Goal: Task Accomplishment & Management: Complete application form

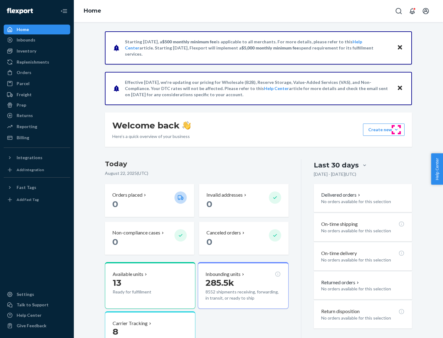
click at [396, 130] on button "Create new Create new inbound Create new order Create new product" at bounding box center [384, 130] width 42 height 12
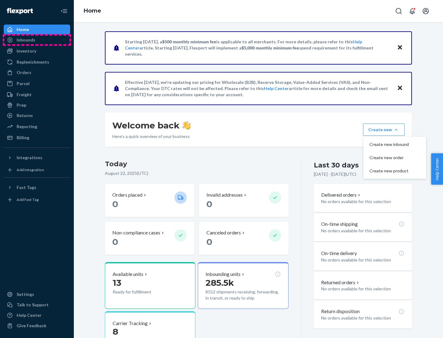
click at [37, 40] on div "Inbounds" at bounding box center [36, 40] width 65 height 9
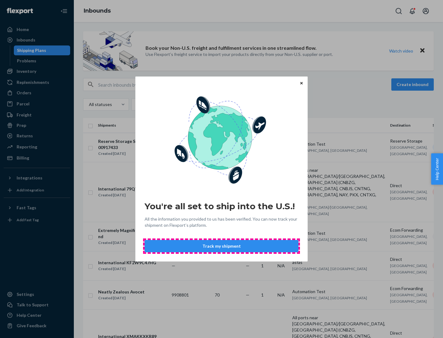
click at [222, 246] on button "Track my shipment" at bounding box center [222, 246] width 154 height 12
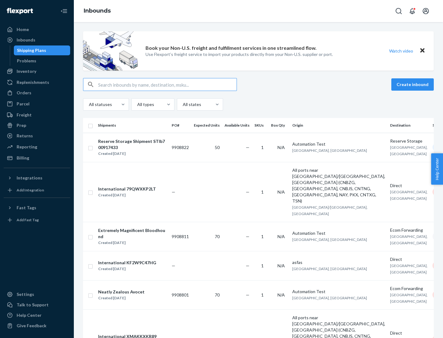
click at [413, 85] on button "Create inbound" at bounding box center [412, 84] width 42 height 12
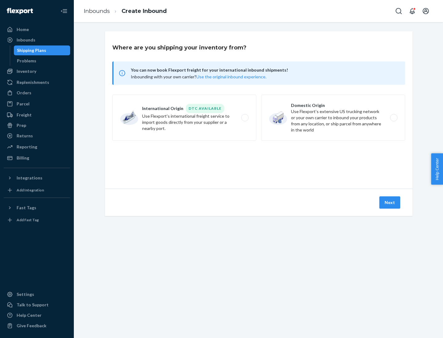
click at [184, 118] on label "International Origin DTC Available Use Flexport's international freight service…" at bounding box center [184, 118] width 144 height 46
click at [245, 118] on input "International Origin DTC Available Use Flexport's international freight service…" at bounding box center [247, 118] width 4 height 4
radio input "true"
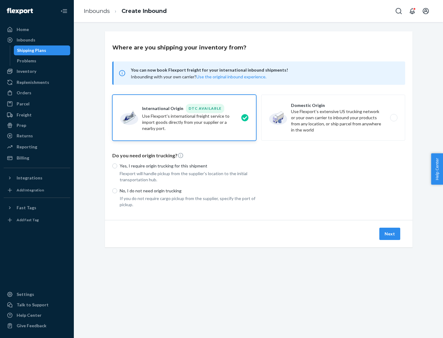
click at [188, 191] on p "No, I do not need origin trucking" at bounding box center [188, 191] width 137 height 6
click at [117, 191] on input "No, I do not need origin trucking" at bounding box center [114, 191] width 5 height 5
radio input "true"
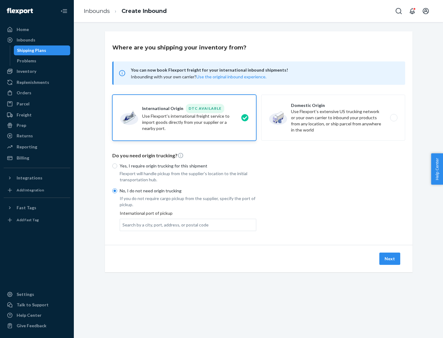
click at [164, 225] on div "Search by a city, port, address, or postal code" at bounding box center [165, 225] width 86 height 6
click at [123, 225] on input "Search by a city, port, address, or postal code" at bounding box center [122, 225] width 1 height 6
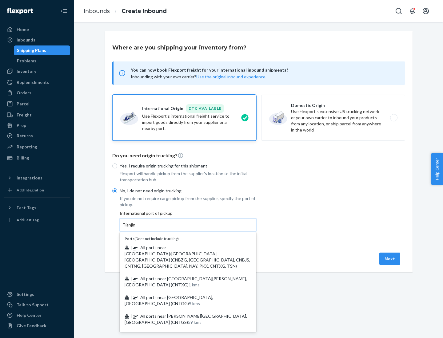
click at [182, 248] on span "| All ports near [GEOGRAPHIC_DATA]/[GEOGRAPHIC_DATA], [GEOGRAPHIC_DATA] (CNBZG,…" at bounding box center [188, 257] width 126 height 24
click at [136, 228] on input "Tianjin" at bounding box center [129, 225] width 14 height 6
type input "All ports near [GEOGRAPHIC_DATA]/[GEOGRAPHIC_DATA], [GEOGRAPHIC_DATA] (CNBZG, […"
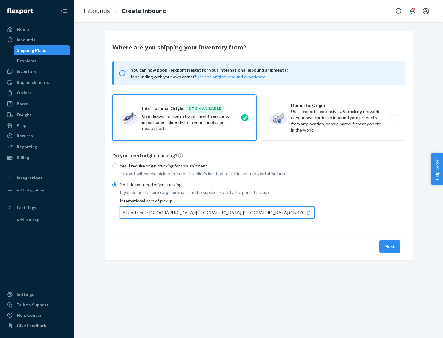
click at [390, 246] on button "Next" at bounding box center [389, 247] width 21 height 12
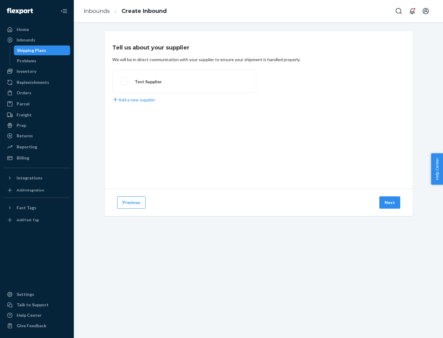
click at [184, 82] on label "Test Supplier" at bounding box center [184, 81] width 144 height 23
click at [124, 82] on input "Test Supplier" at bounding box center [122, 82] width 4 height 4
radio input "true"
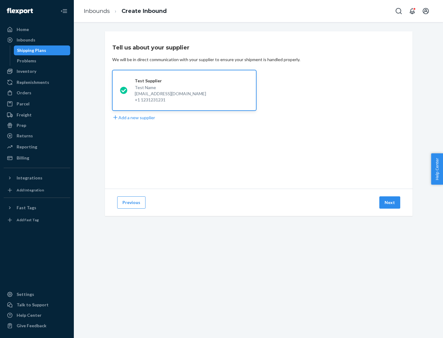
click at [390, 203] on button "Next" at bounding box center [389, 203] width 21 height 12
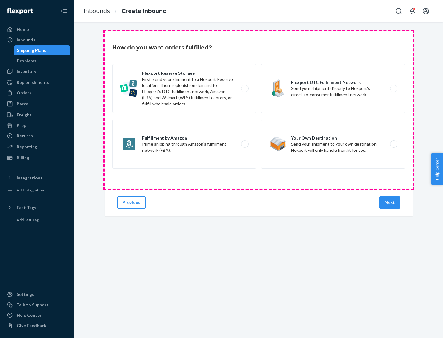
click at [259, 110] on div "Flexport Reserve Storage First, send your shipment to a Flexport Reserve locati…" at bounding box center [258, 117] width 293 height 106
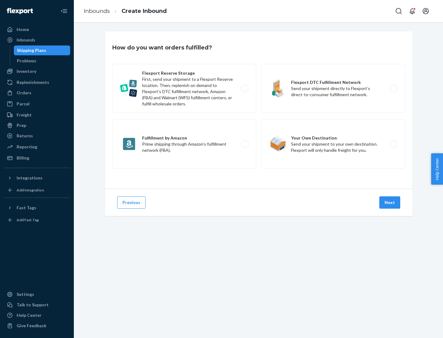
click at [333, 89] on label "Flexport DTC Fulfillment Network Send your shipment directly to Flexport’s dire…" at bounding box center [333, 88] width 144 height 49
click at [393, 89] on input "Flexport DTC Fulfillment Network Send your shipment directly to Flexport’s dire…" at bounding box center [395, 89] width 4 height 4
radio input "true"
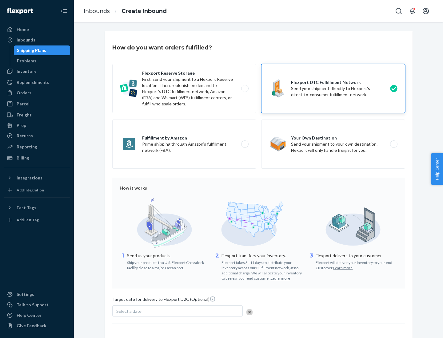
scroll to position [45, 0]
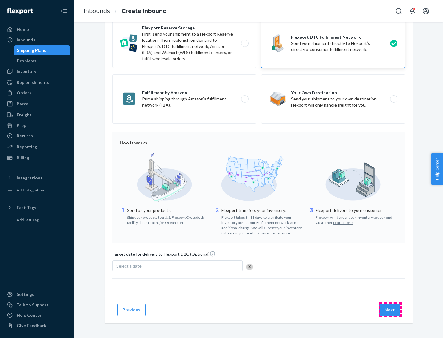
click at [390, 310] on button "Next" at bounding box center [389, 310] width 21 height 12
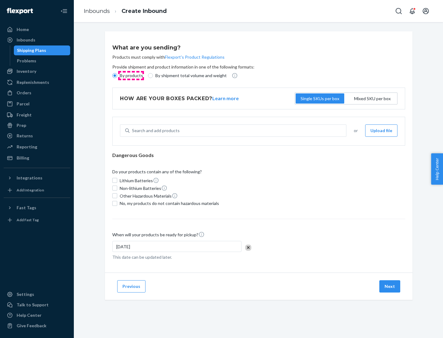
click at [131, 76] on p "By products" at bounding box center [131, 76] width 23 height 6
click at [117, 76] on input "By products" at bounding box center [114, 75] width 5 height 5
click at [155, 131] on div "Search and add products" at bounding box center [156, 131] width 48 height 6
click at [133, 131] on input "Search and add products" at bounding box center [132, 131] width 1 height 6
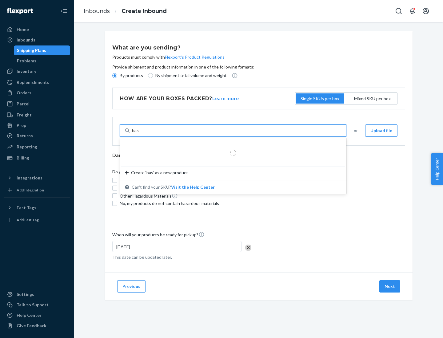
type input "basic"
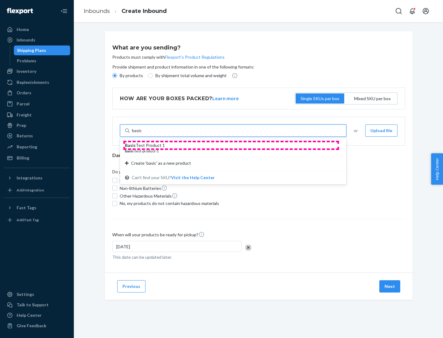
click at [231, 146] on div "Basic Test Product 1" at bounding box center [231, 145] width 212 height 6
click at [142, 134] on input "basic" at bounding box center [137, 131] width 10 height 6
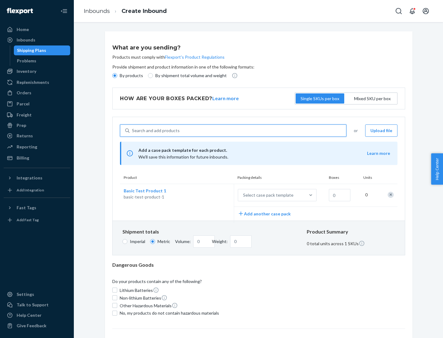
scroll to position [15, 0]
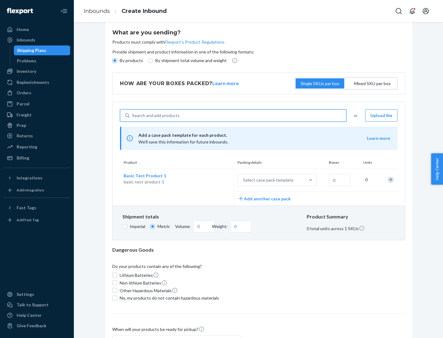
click at [267, 180] on div "Select case pack template" at bounding box center [268, 180] width 50 height 6
click at [213, 180] on input "Select case pack template" at bounding box center [213, 180] width 0 height 0
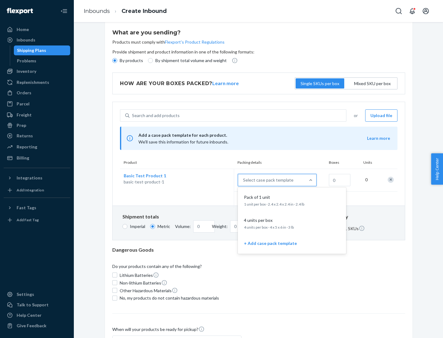
scroll to position [35, 0]
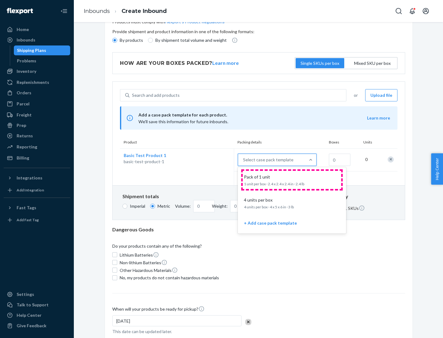
click at [292, 180] on div "Pack of 1 unit" at bounding box center [290, 177] width 98 height 6
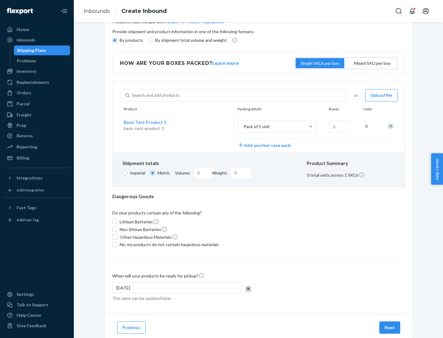
scroll to position [0, 0]
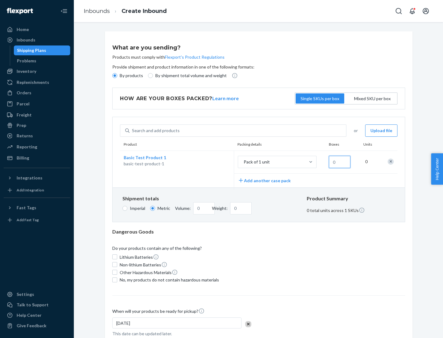
type input "1.09"
type input "1"
type input "10.89"
type input "10"
type input "0.02"
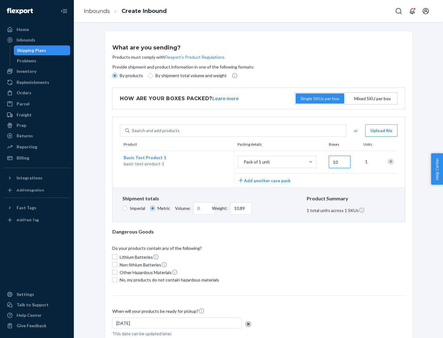
type input "108.86"
type input "100"
type input "0.23"
type input "1088.62"
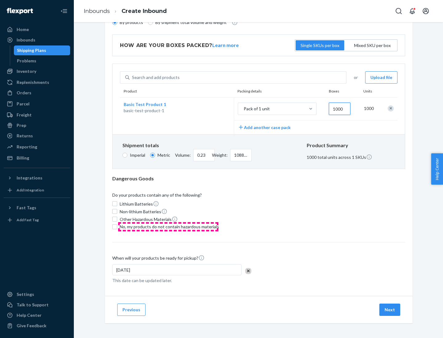
type input "1000"
click at [168, 227] on span "No, my products do not contain hazardous materials" at bounding box center [169, 227] width 99 height 6
click at [117, 227] on input "No, my products do not contain hazardous materials" at bounding box center [114, 227] width 5 height 5
checkbox input "true"
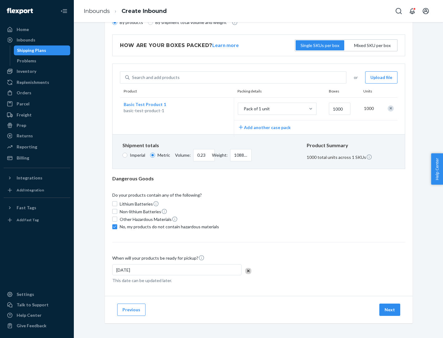
click at [390, 310] on button "Next" at bounding box center [389, 310] width 21 height 12
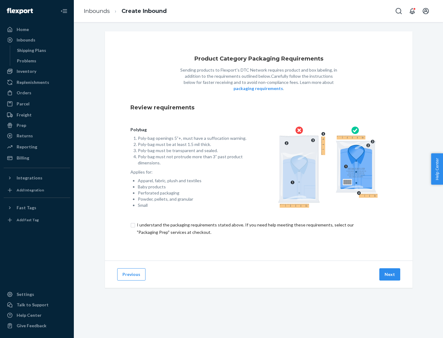
click at [259, 229] on input "checkbox" at bounding box center [258, 229] width 257 height 15
checkbox input "true"
click at [390, 274] on button "Next" at bounding box center [389, 275] width 21 height 12
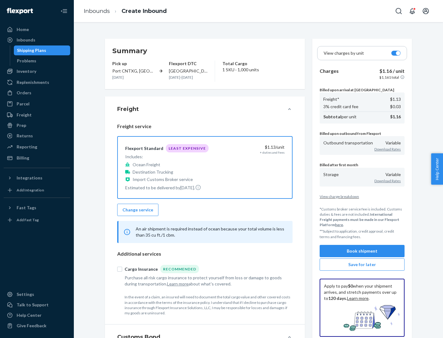
scroll to position [71, 0]
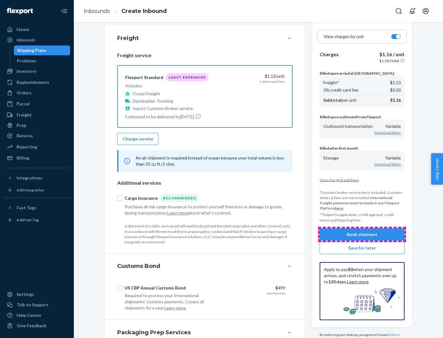
click at [362, 234] on button "Book shipment" at bounding box center [362, 235] width 85 height 12
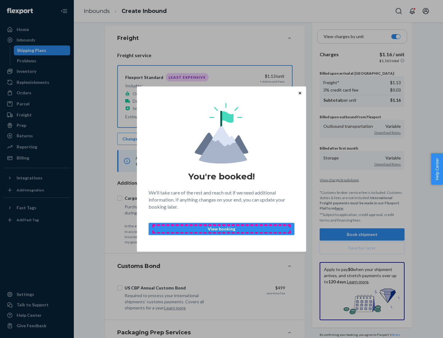
click at [222, 229] on p "View booking" at bounding box center [221, 229] width 135 height 6
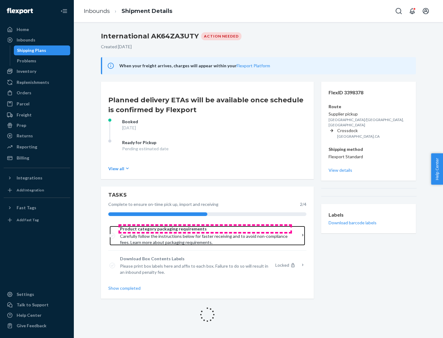
click at [205, 229] on span "Product category packaging requirements" at bounding box center [205, 229] width 170 height 6
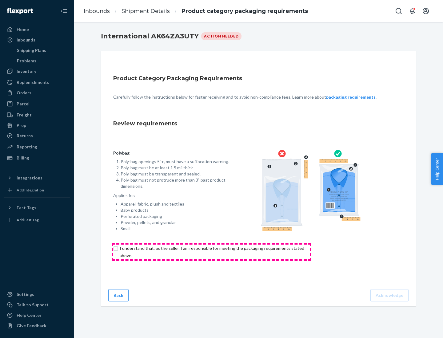
click at [211, 252] on input "checkbox" at bounding box center [215, 252] width 205 height 15
checkbox input "true"
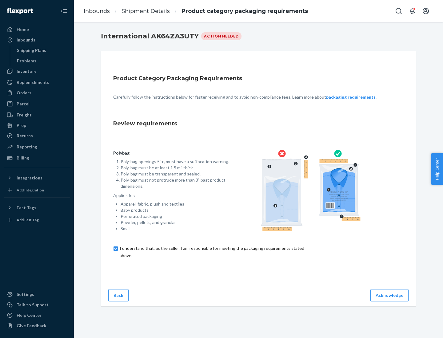
click at [390, 295] on button "Acknowledge" at bounding box center [389, 295] width 38 height 12
